Goal: Task Accomplishment & Management: Use online tool/utility

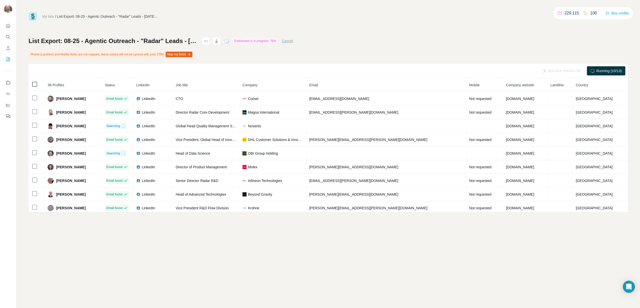
click at [32, 86] on icon at bounding box center [35, 84] width 6 height 6
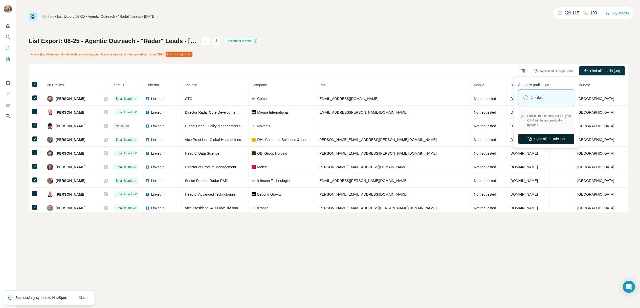
click at [562, 140] on button "Sync all to HubSpot" at bounding box center [546, 139] width 56 height 10
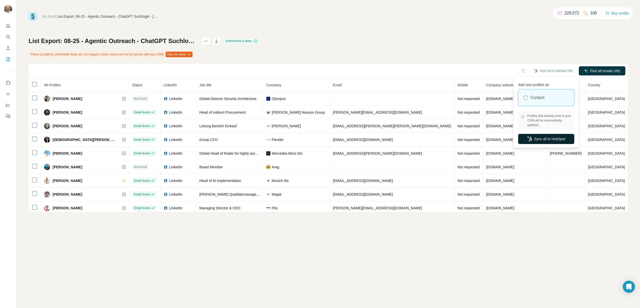
click at [541, 136] on button "Sync all to HubSpot" at bounding box center [546, 139] width 56 height 10
